Goal: Transaction & Acquisition: Purchase product/service

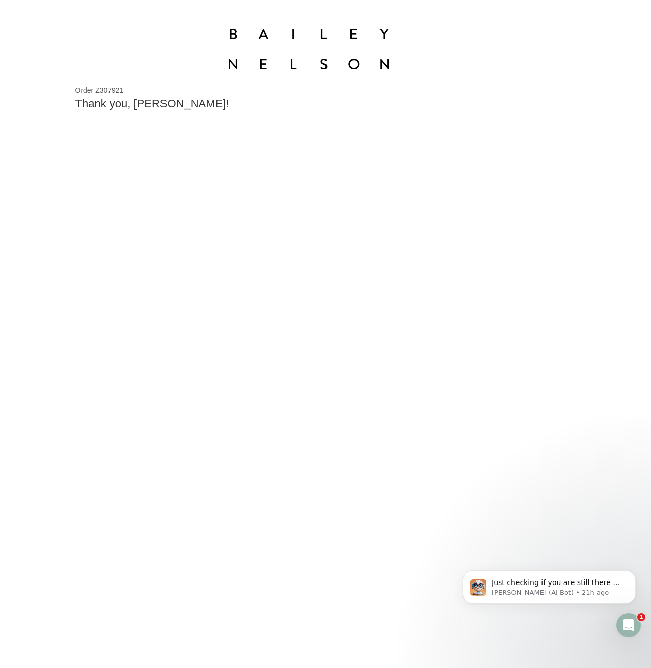
click at [111, 109] on h2 "Thank you, [PERSON_NAME]!" at bounding box center [323, 104] width 497 height 15
click at [396, 202] on div "Order Z307921 Thank you, [PERSON_NAME]!" at bounding box center [308, 377] width 526 height 582
